Goal: Transaction & Acquisition: Register for event/course

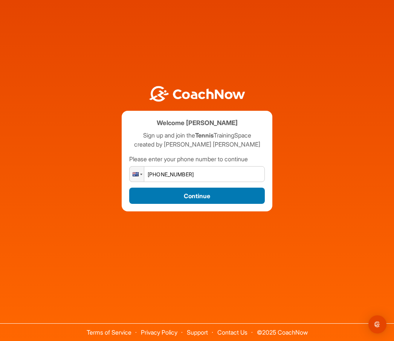
click at [200, 204] on button "Continue" at bounding box center [197, 196] width 136 height 16
click at [208, 204] on button "Continue" at bounding box center [197, 196] width 136 height 16
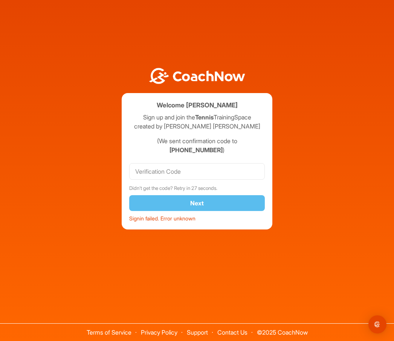
drag, startPoint x: 208, startPoint y: 210, endPoint x: 312, endPoint y: 289, distance: 130.1
click at [228, 284] on html "Welcome Lynette Gomm Sign up and join the Tennis TrainingSpace created by Andre…" at bounding box center [197, 170] width 394 height 341
click at [140, 180] on input "text" at bounding box center [197, 171] width 136 height 17
type input "380125"
click at [151, 222] on div "Signin failed. Error unknown" at bounding box center [197, 216] width 136 height 11
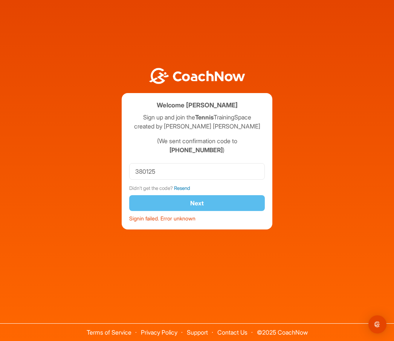
click at [187, 191] on link "Resend" at bounding box center [182, 188] width 16 height 6
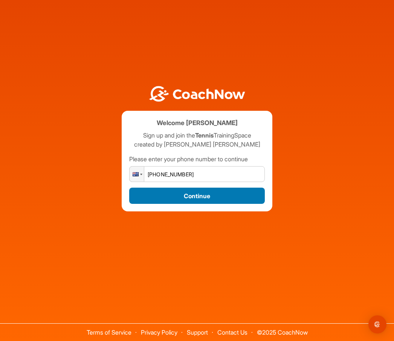
click at [179, 204] on button "Continue" at bounding box center [197, 196] width 136 height 16
